Goal: Information Seeking & Learning: Check status

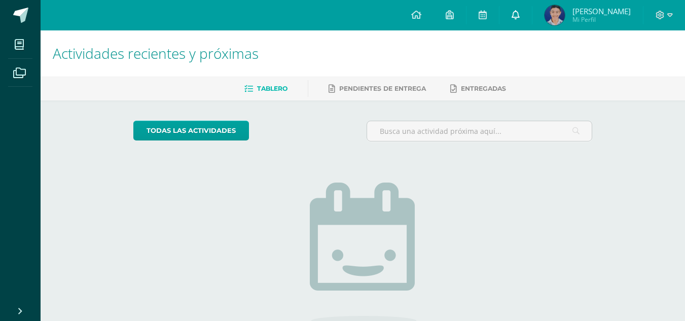
click at [520, 14] on icon at bounding box center [516, 14] width 8 height 9
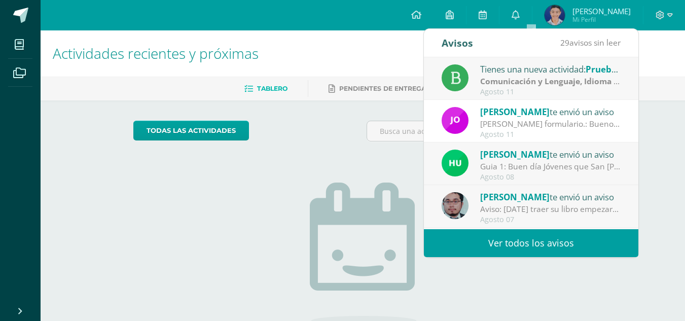
click at [526, 248] on link "Ver todos los avisos" at bounding box center [531, 243] width 214 height 28
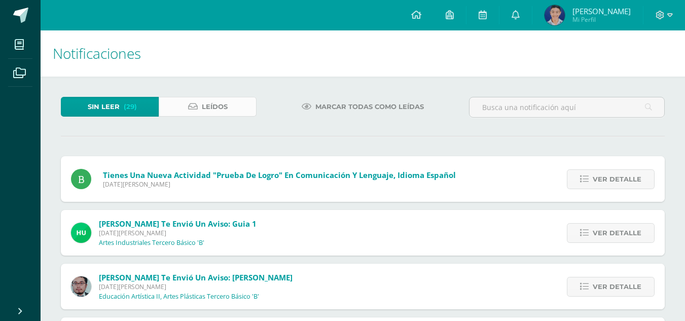
click at [239, 110] on link "Leídos" at bounding box center [208, 107] width 98 height 20
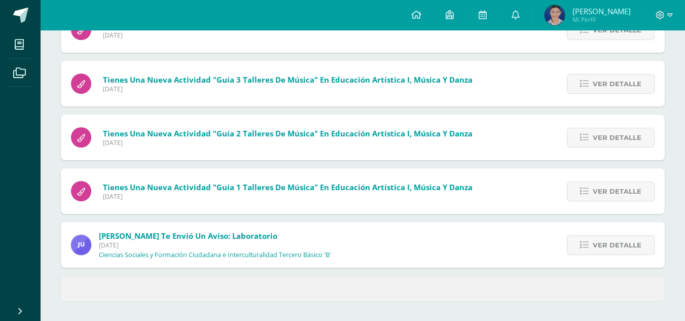
scroll to position [419, 0]
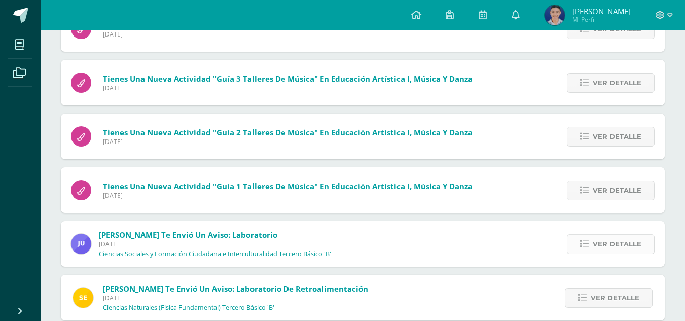
click at [612, 243] on span "Ver detalle" at bounding box center [617, 244] width 49 height 19
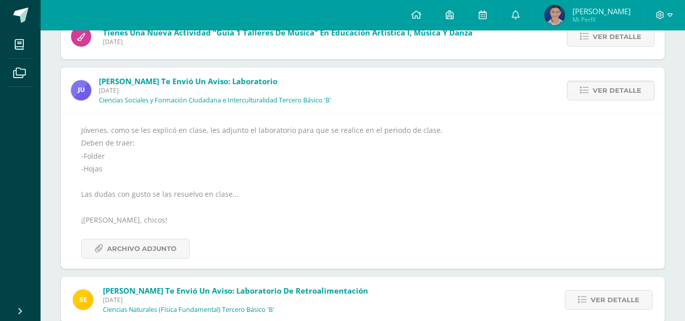
scroll to position [590, 0]
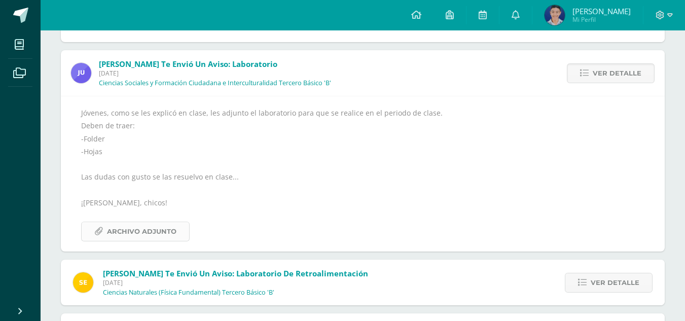
click at [168, 235] on span "Archivo Adjunto" at bounding box center [141, 231] width 69 height 19
